Goal: Task Accomplishment & Management: Use online tool/utility

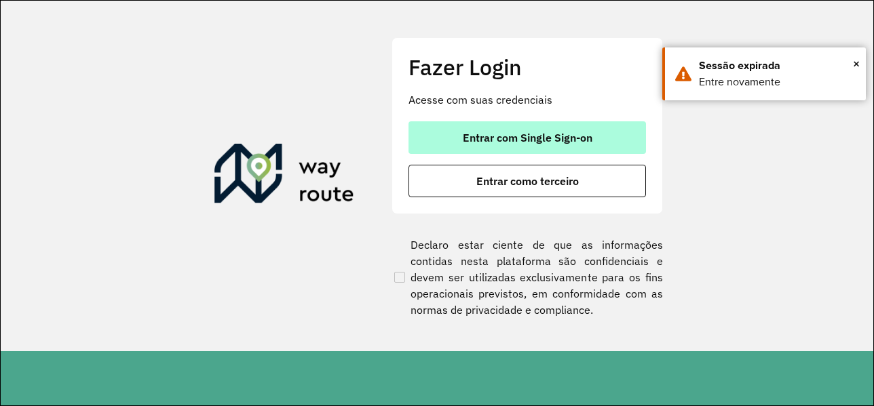
click at [466, 129] on button "Entrar com Single Sign-on" at bounding box center [526, 137] width 237 height 33
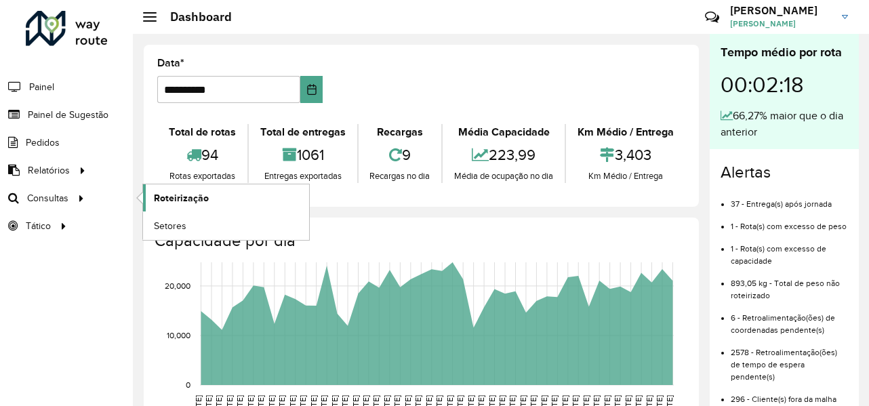
click at [157, 197] on span "Roteirização" at bounding box center [181, 198] width 55 height 14
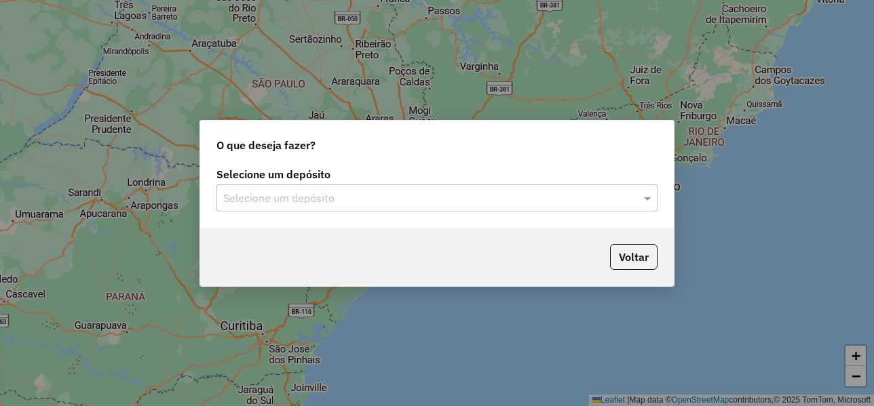
click at [305, 205] on input "text" at bounding box center [423, 199] width 400 height 16
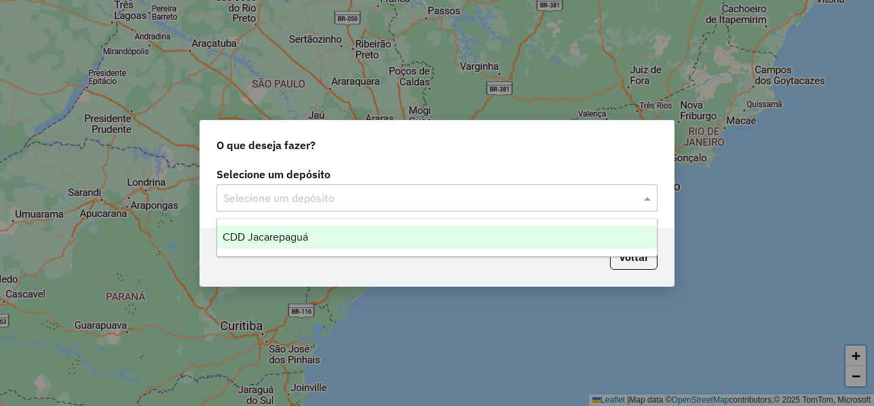
click at [289, 235] on span "CDD Jacarepaguá" at bounding box center [264, 237] width 85 height 12
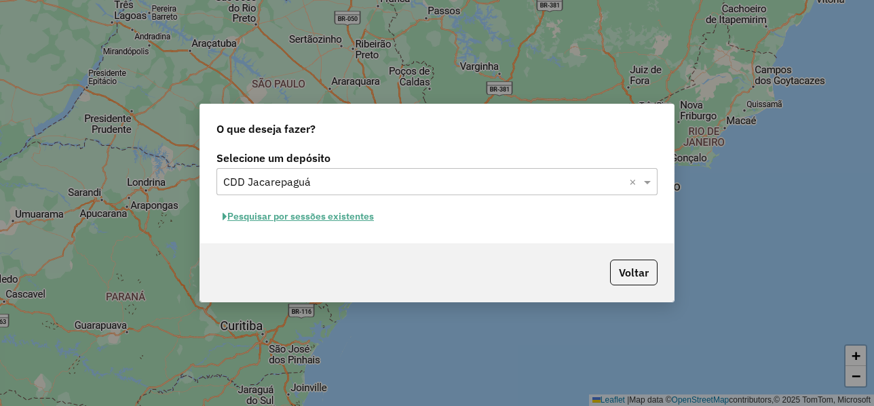
click at [302, 218] on button "Pesquisar por sessões existentes" at bounding box center [297, 216] width 163 height 21
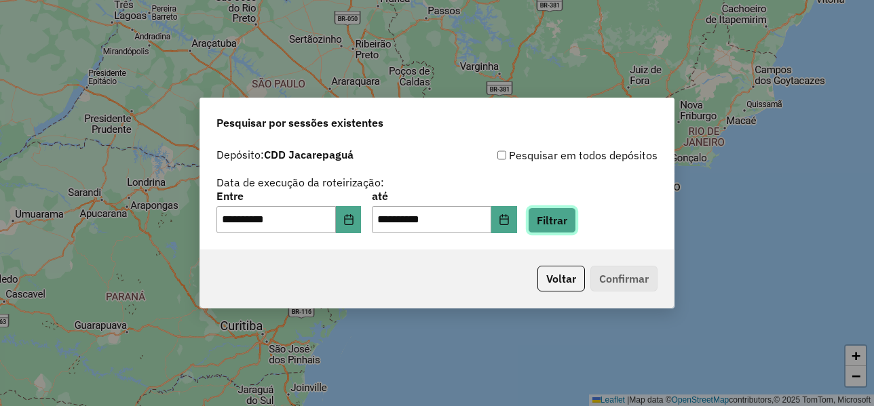
click at [576, 213] on button "Filtrar" at bounding box center [552, 221] width 48 height 26
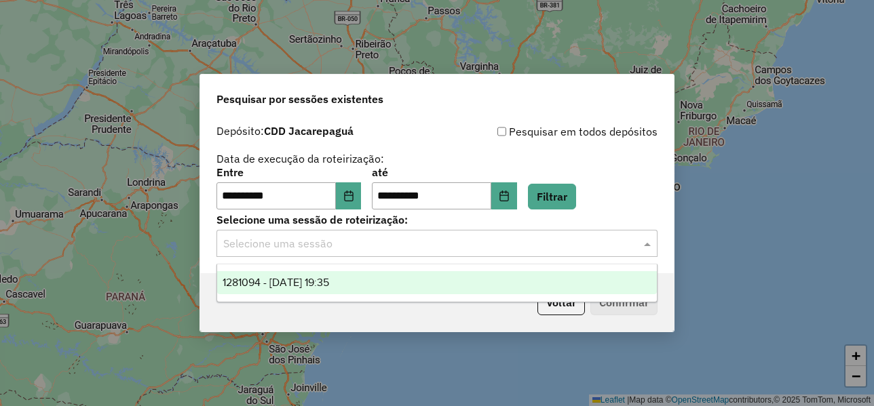
click at [342, 250] on input "text" at bounding box center [423, 244] width 400 height 16
click at [329, 277] on span "1281094 - 23/09/2025 19:35" at bounding box center [275, 283] width 106 height 12
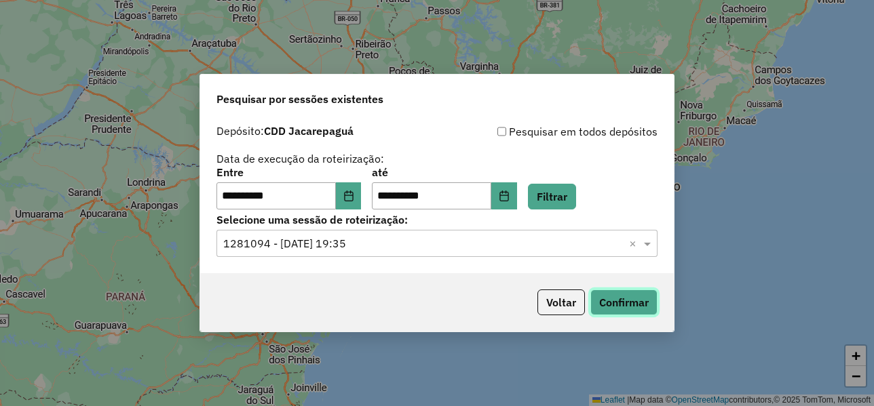
click at [627, 303] on button "Confirmar" at bounding box center [623, 303] width 67 height 26
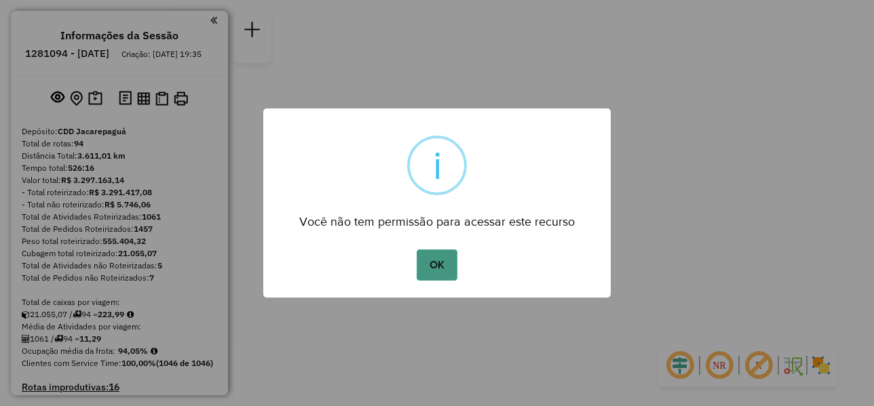
click at [450, 270] on button "OK" at bounding box center [436, 265] width 40 height 31
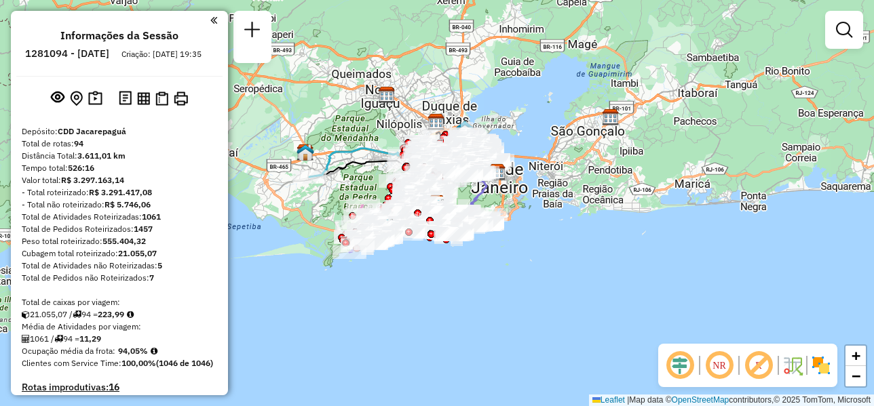
scroll to position [1999, 0]
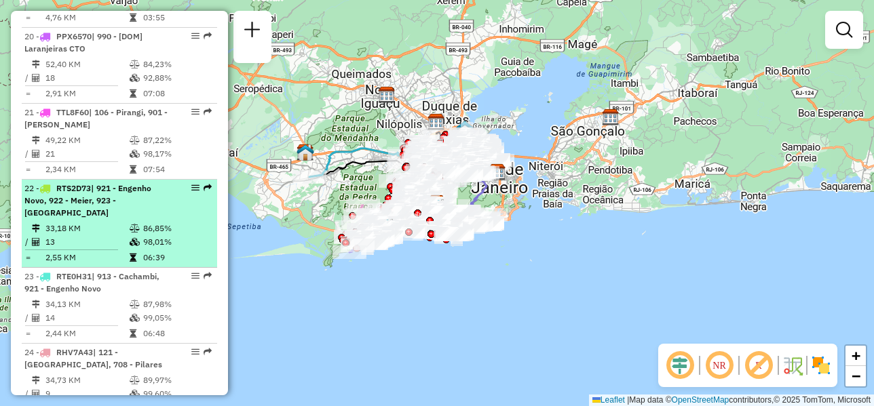
click at [131, 254] on icon at bounding box center [133, 258] width 7 height 8
select select "**********"
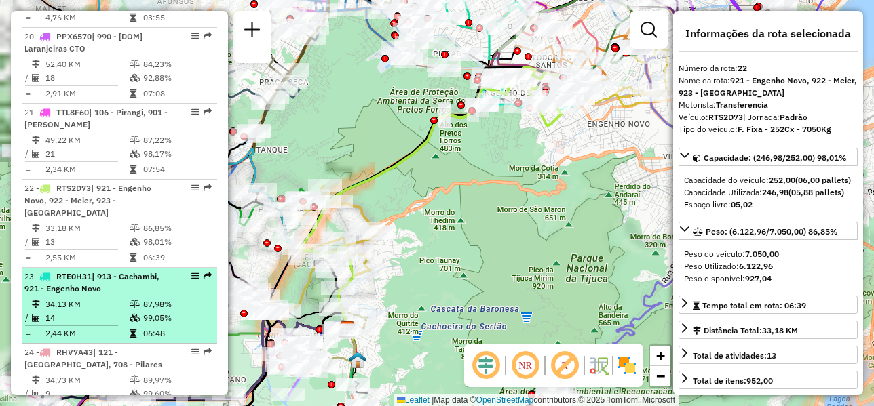
click at [121, 298] on td "34,13 KM" at bounding box center [87, 305] width 84 height 14
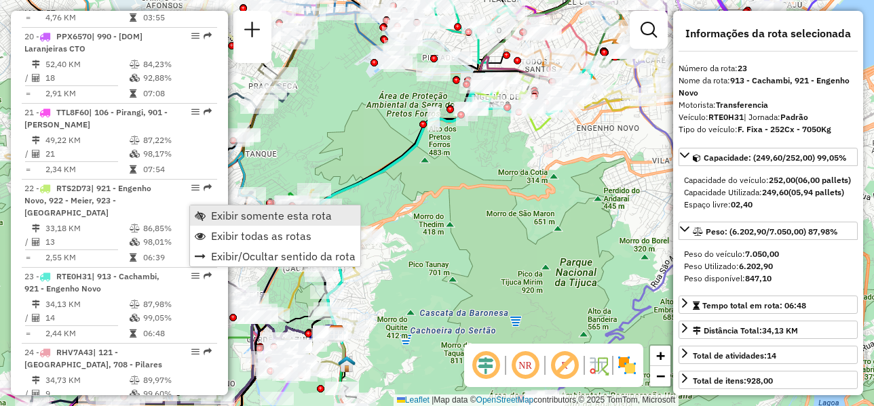
click at [227, 216] on span "Exibir somente esta rota" at bounding box center [271, 215] width 121 height 11
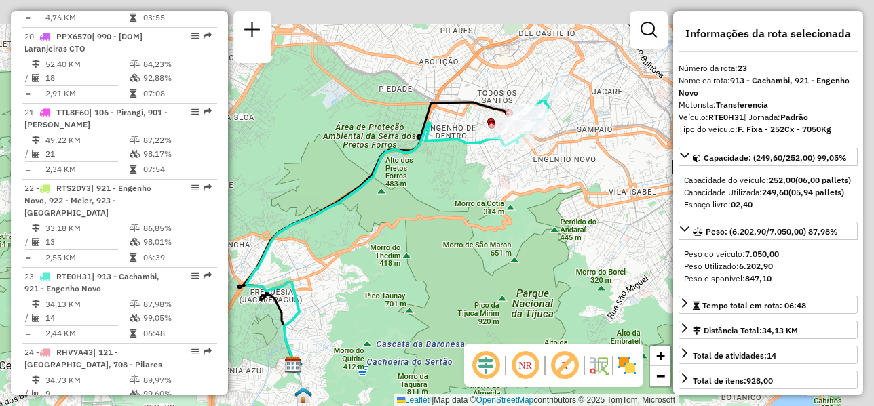
drag, startPoint x: 387, startPoint y: 143, endPoint x: 391, endPoint y: 191, distance: 48.4
click at [336, 186] on div "Janela de atendimento Grade de atendimento Capacidade Transportadoras Veículos …" at bounding box center [437, 203] width 874 height 406
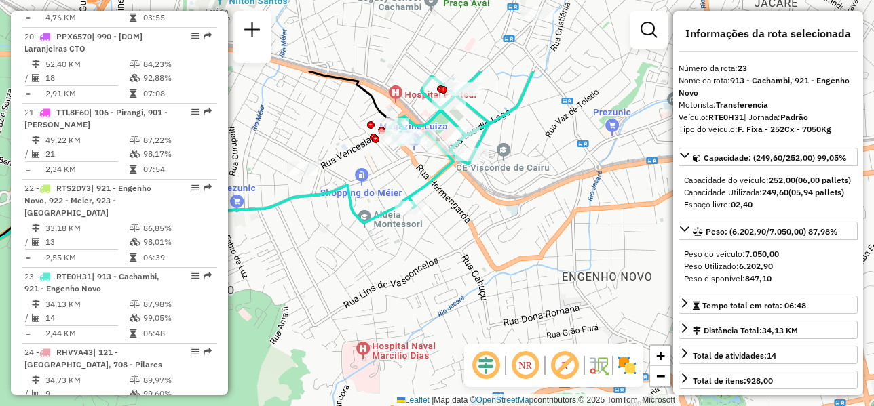
drag, startPoint x: 494, startPoint y: 100, endPoint x: 582, endPoint y: 212, distance: 142.5
click at [582, 212] on div "Janela de atendimento Grade de atendimento Capacidade Transportadoras Veículos …" at bounding box center [437, 203] width 874 height 406
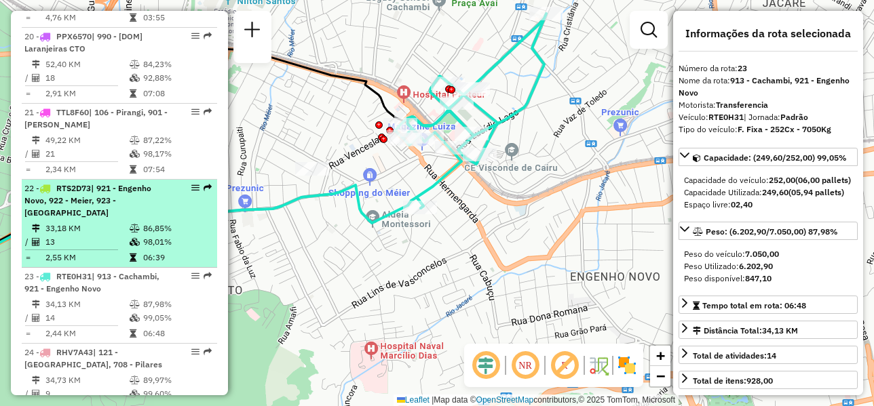
click at [131, 183] on span "| 921 - Engenho Novo, 922 - Meier, 923 - [GEOGRAPHIC_DATA]" at bounding box center [87, 200] width 127 height 35
